Goal: Navigation & Orientation: Find specific page/section

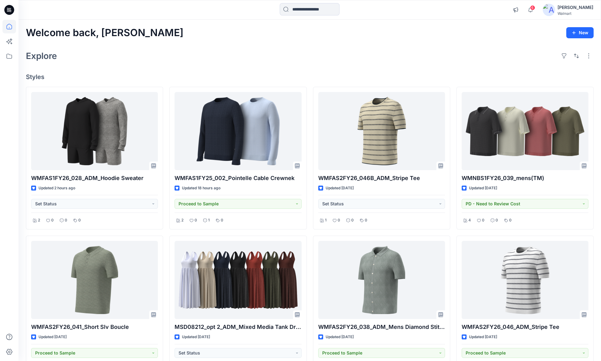
click at [10, 7] on icon at bounding box center [9, 10] width 10 height 10
click at [10, 26] on icon at bounding box center [9, 27] width 14 height 14
click at [8, 56] on icon at bounding box center [9, 56] width 14 height 14
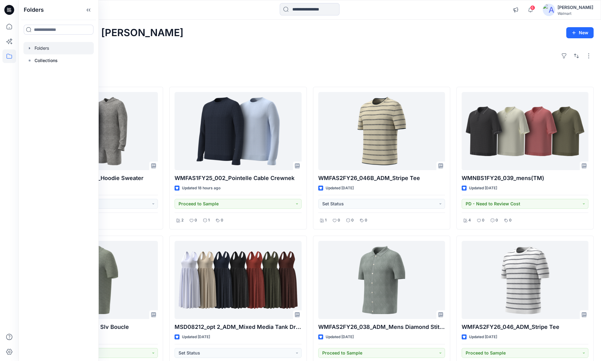
click at [45, 48] on div at bounding box center [58, 48] width 70 height 12
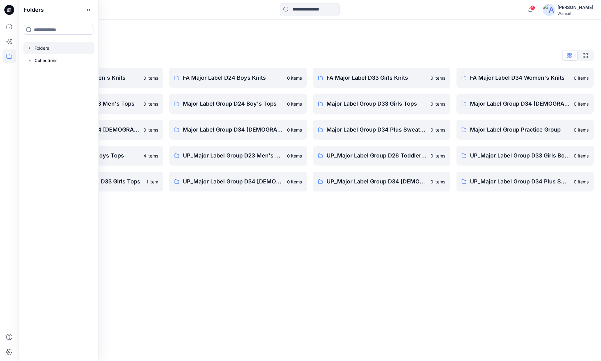
click at [156, 35] on div "Folders" at bounding box center [286, 31] width 520 height 9
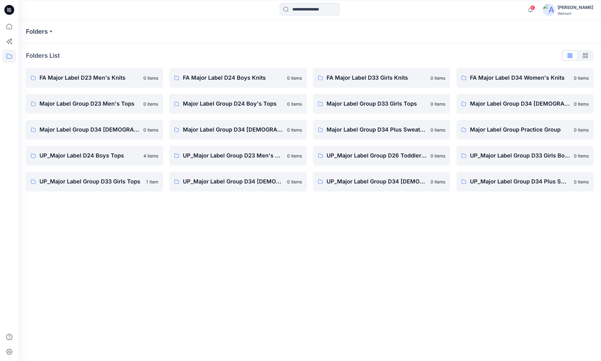
drag, startPoint x: 474, startPoint y: 149, endPoint x: 56, endPoint y: 330, distance: 454.7
click at [264, 155] on p "UP_Major Label Group D23 Men's Tops" at bounding box center [233, 155] width 100 height 9
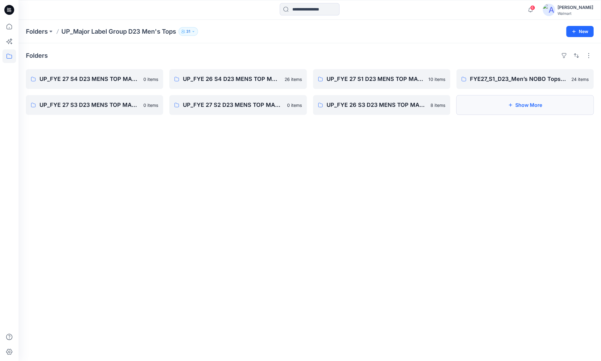
click at [532, 104] on button "Show More" at bounding box center [525, 105] width 137 height 20
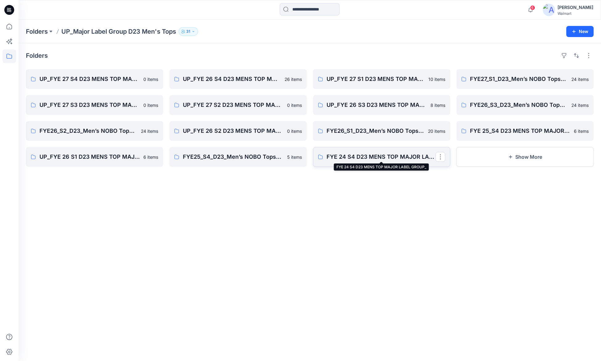
click at [391, 156] on p "FYE 24 S4 D23 MENS TOP MAJOR LABEL GROUP_" at bounding box center [381, 156] width 109 height 9
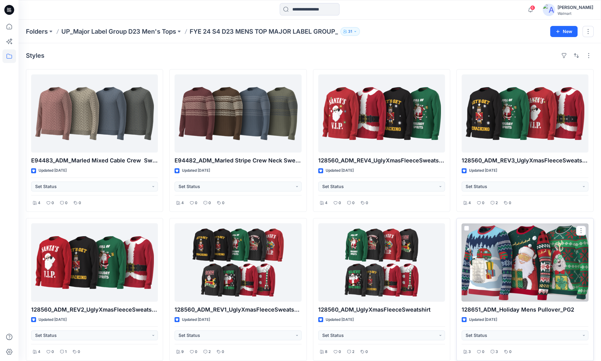
click at [514, 274] on div at bounding box center [525, 262] width 127 height 78
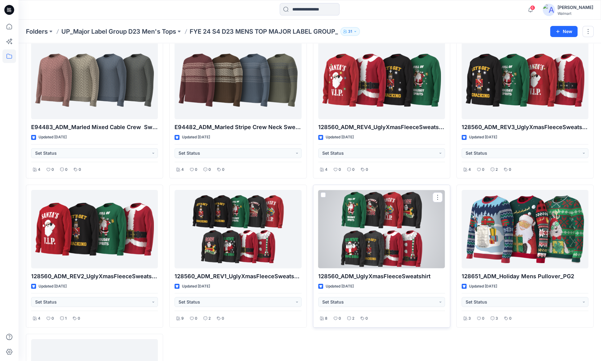
scroll to position [155, 0]
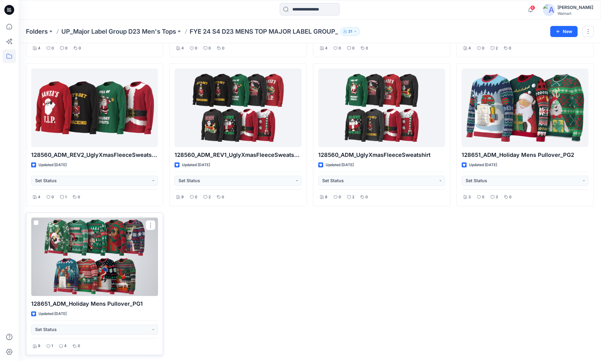
click at [114, 269] on div at bounding box center [94, 256] width 127 height 78
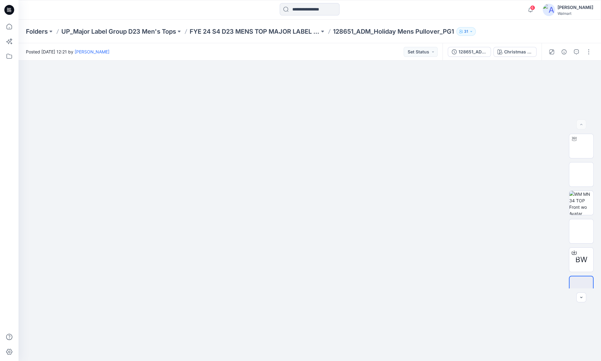
scroll to position [155, 0]
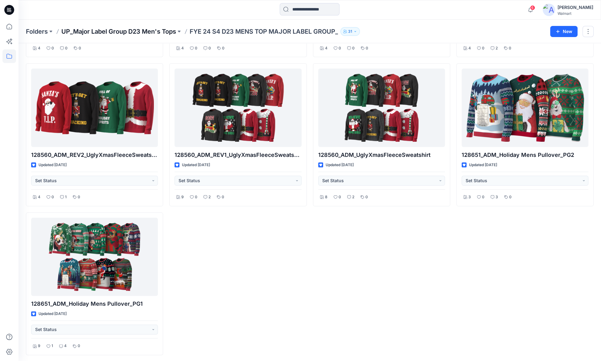
click at [140, 33] on p "UP_Major Label Group D23 Men's Tops" at bounding box center [118, 31] width 115 height 9
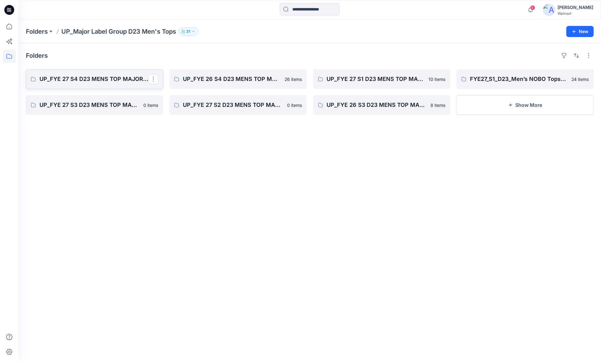
click at [97, 82] on p "UP_FYE 27 S4 D23 MENS TOP MAJOR LABEL GROUP_" at bounding box center [93, 79] width 109 height 9
click at [230, 83] on p "UP_FYE 26 S4 D23 MENS TOP MAJOR LABEL GROUP_" at bounding box center [237, 79] width 109 height 9
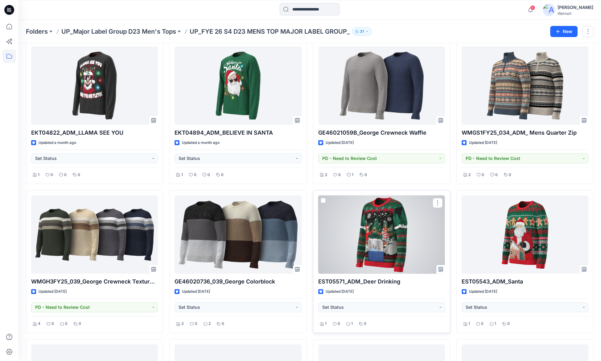
scroll to position [277, 0]
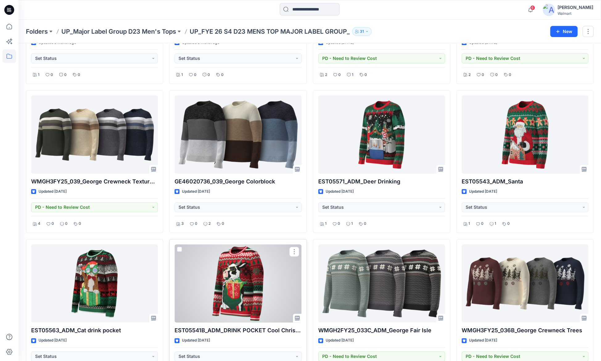
click at [232, 298] on div at bounding box center [238, 283] width 127 height 78
